Goal: Find specific page/section: Find specific page/section

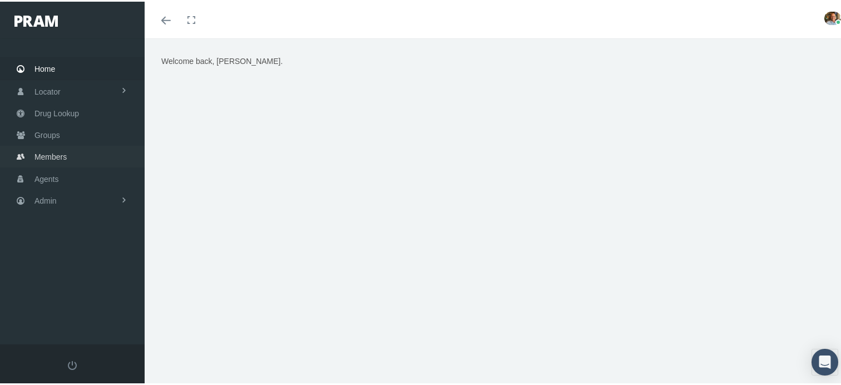
click at [71, 152] on link "Members" at bounding box center [72, 155] width 145 height 22
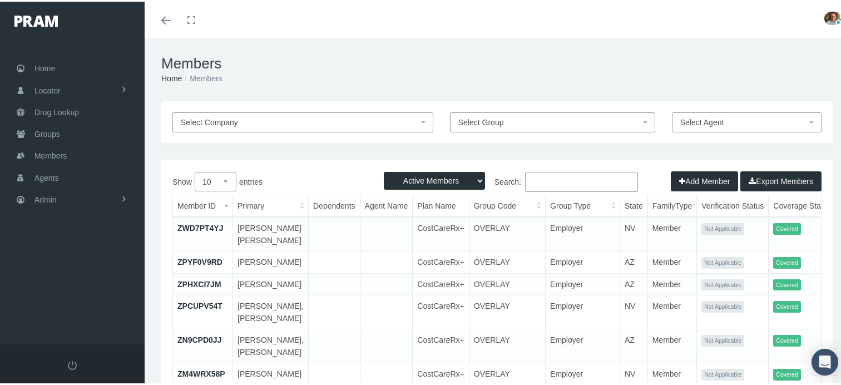
click at [592, 180] on input "Search:" at bounding box center [581, 180] width 113 height 20
paste input "41209163"
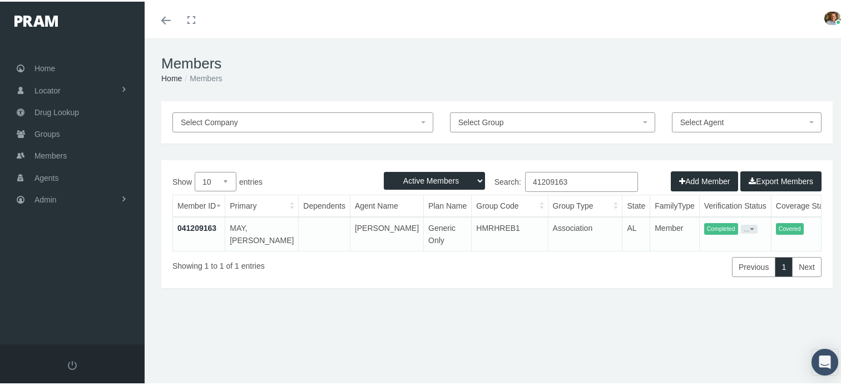
type input "41209163"
click at [200, 222] on link "041209163" at bounding box center [196, 226] width 39 height 9
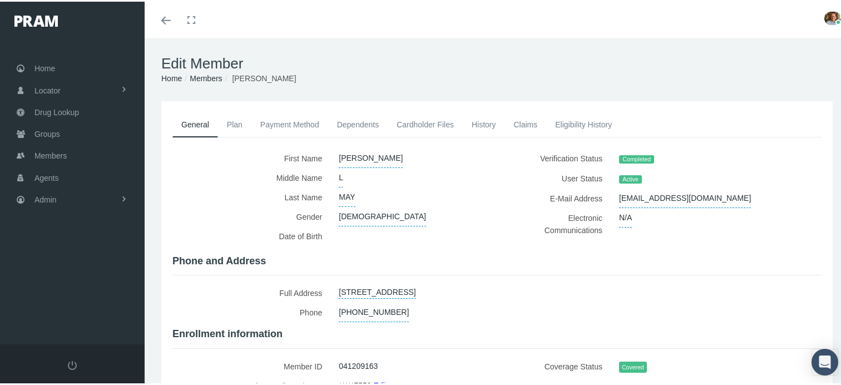
click at [486, 127] on link "History" at bounding box center [484, 123] width 42 height 24
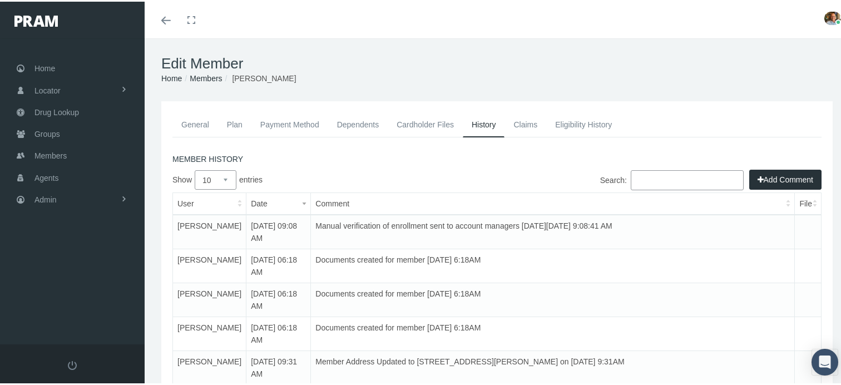
click at [430, 127] on link "Cardholder Files" at bounding box center [425, 123] width 75 height 24
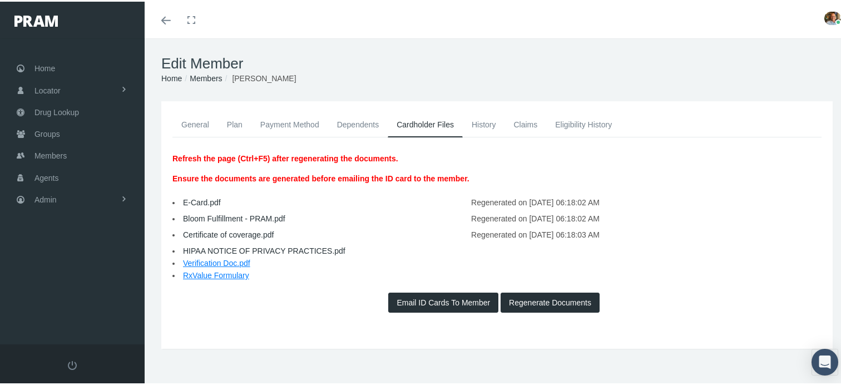
click at [474, 128] on link "History" at bounding box center [484, 123] width 42 height 24
